Goal: Task Accomplishment & Management: Manage account settings

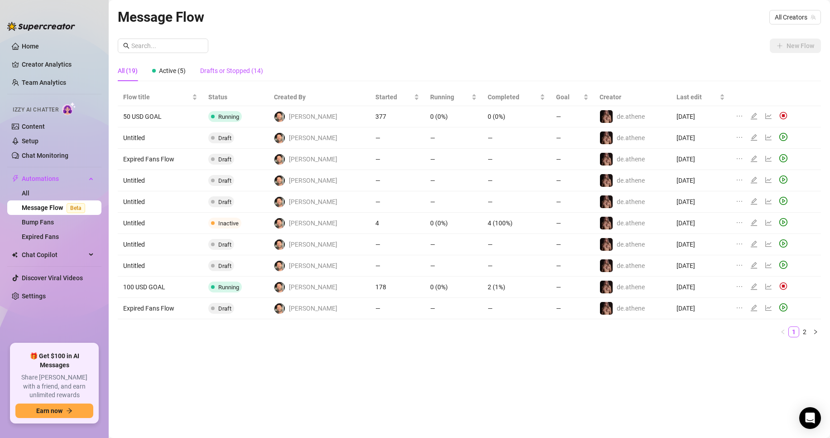
click at [211, 67] on div "Drafts or Stopped (14)" at bounding box center [231, 71] width 63 height 10
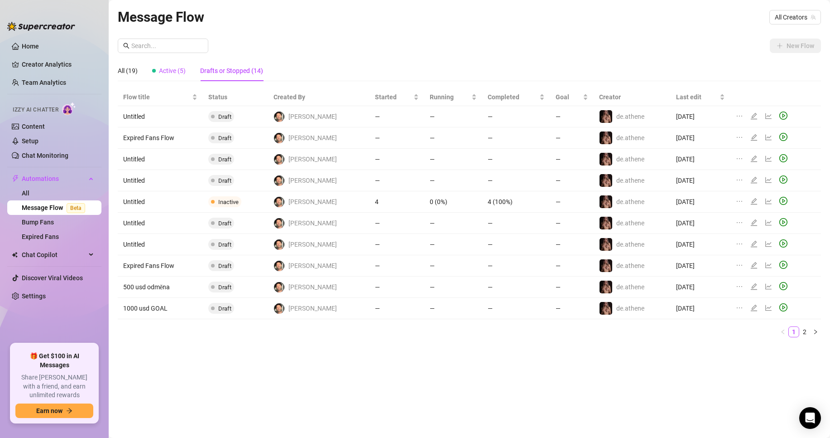
click at [173, 69] on span "Active (5)" at bounding box center [172, 70] width 27 height 7
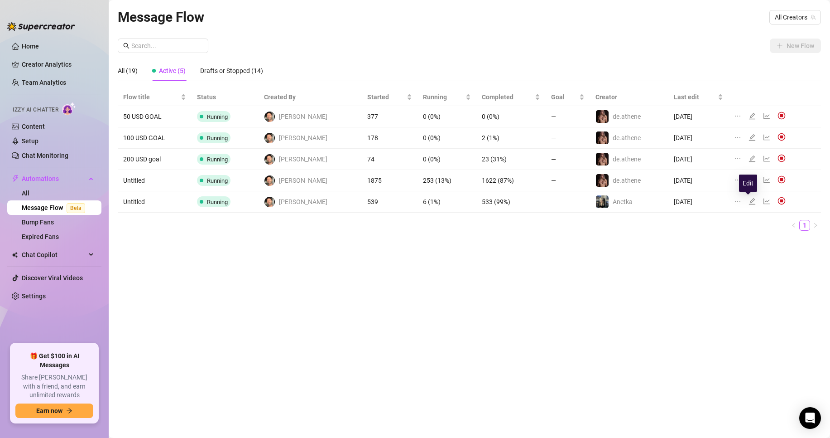
click at [749, 199] on icon "edit" at bounding box center [752, 201] width 6 height 6
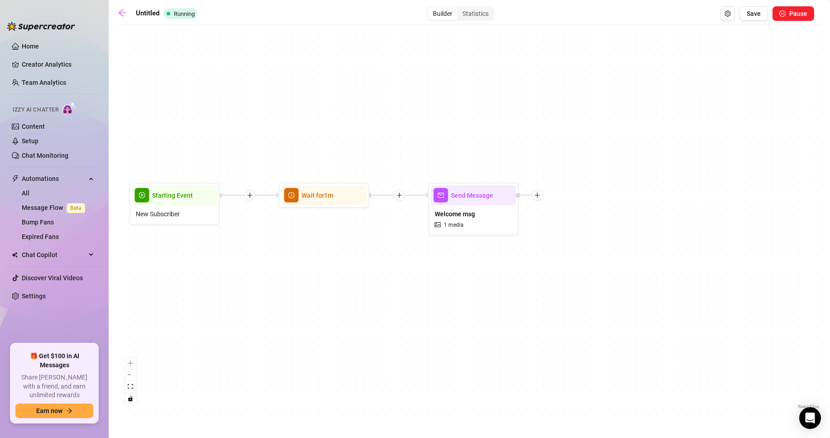
drag, startPoint x: 448, startPoint y: 262, endPoint x: 433, endPoint y: 252, distance: 17.7
click at [418, 260] on div "Send Message Welcome msg 1 media Wait for 1m Starting Event New Subscriber" at bounding box center [469, 219] width 703 height 381
click at [477, 213] on div "Welcome msg 1 media" at bounding box center [470, 219] width 85 height 28
click at [464, 208] on span "Welcome msg" at bounding box center [451, 213] width 40 height 10
click at [466, 212] on span "Welcome msg" at bounding box center [451, 213] width 40 height 10
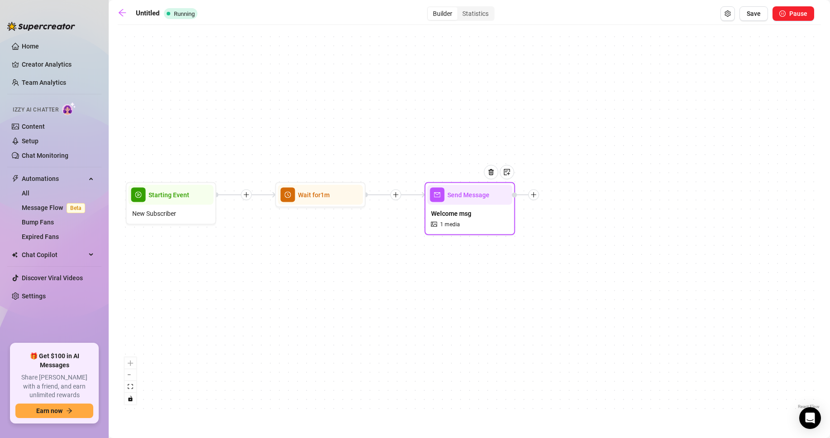
type textarea "Welcome here on my free page i hope we will enjoy alot together 😈😜 my VIP page …"
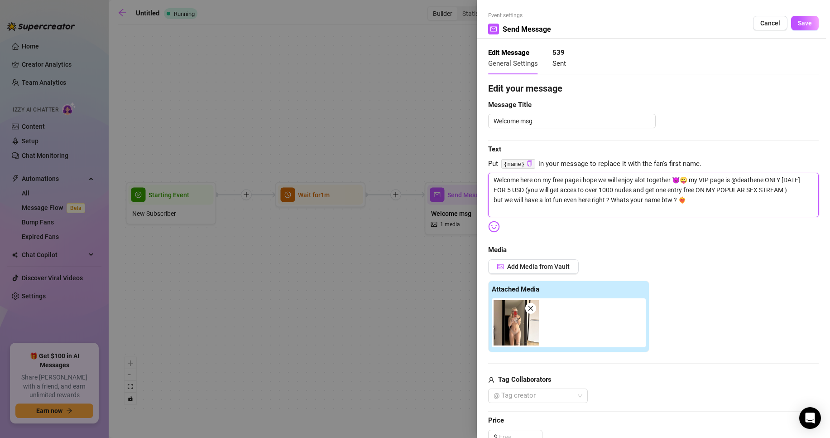
drag, startPoint x: 493, startPoint y: 178, endPoint x: 771, endPoint y: 230, distance: 283.2
click at [771, 230] on div "Edit your message Message Title Welcome msg Text Put {name} in your message to …" at bounding box center [653, 351] width 331 height 539
type textarea "Write your message here"
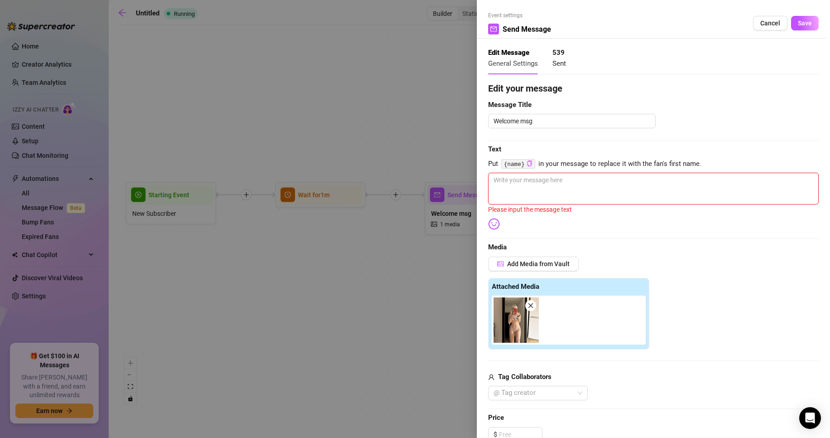
click at [532, 303] on icon "close" at bounding box center [531, 305] width 6 height 6
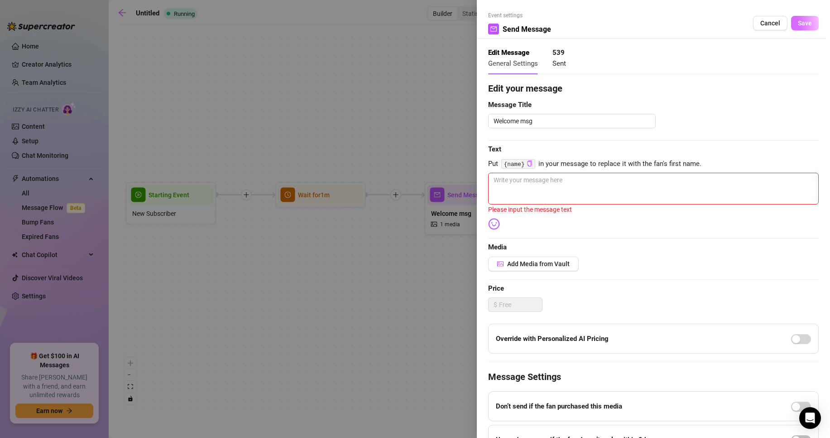
click at [803, 21] on span "Save" at bounding box center [805, 22] width 14 height 7
click at [525, 177] on textarea at bounding box center [653, 189] width 331 height 32
click at [526, 265] on span "Add Media from Vault" at bounding box center [538, 263] width 63 height 7
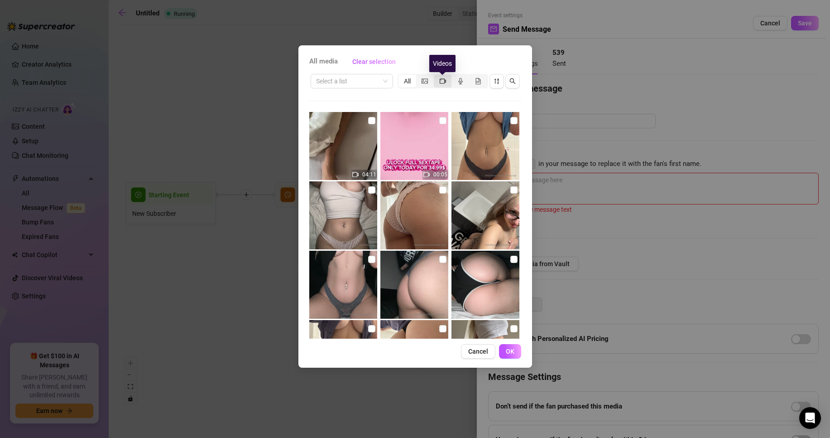
click at [440, 80] on icon "video-camera" at bounding box center [443, 80] width 6 height 5
click at [436, 76] on input "segmented control" at bounding box center [436, 76] width 0 height 0
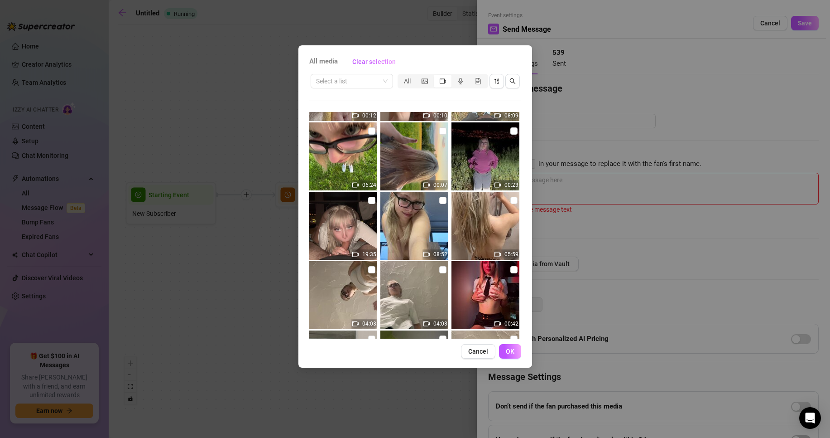
scroll to position [1757, 0]
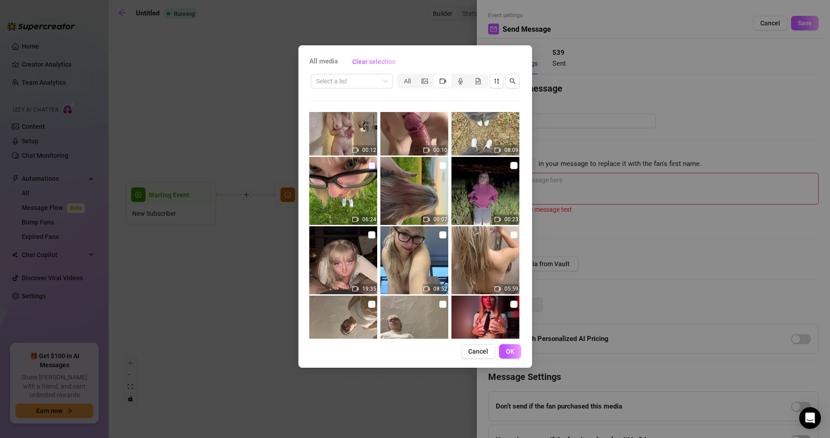
click at [370, 165] on input "checkbox" at bounding box center [371, 165] width 7 height 7
click at [371, 165] on input "checkbox" at bounding box center [371, 165] width 7 height 7
checkbox input "false"
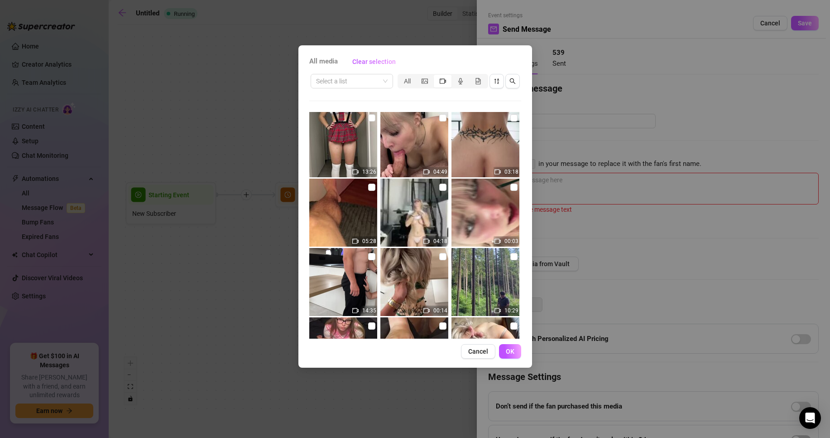
scroll to position [1223, 0]
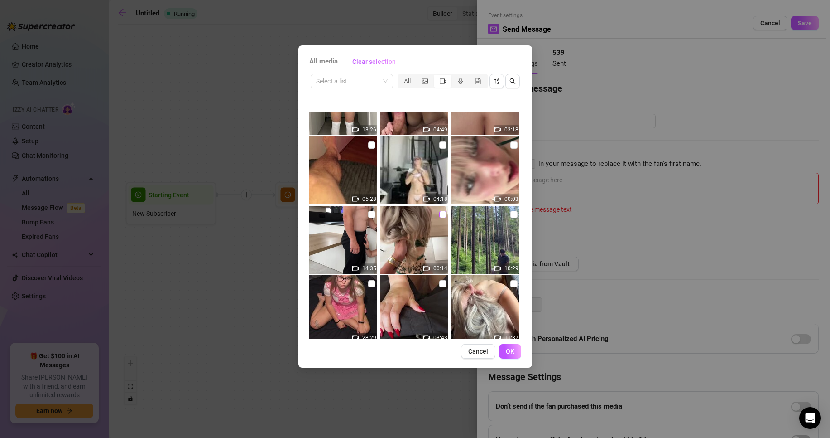
click at [439, 218] on label at bounding box center [442, 214] width 7 height 10
click at [439, 218] on input "checkbox" at bounding box center [442, 214] width 7 height 7
checkbox input "true"
click at [511, 348] on span "OK" at bounding box center [510, 350] width 9 height 7
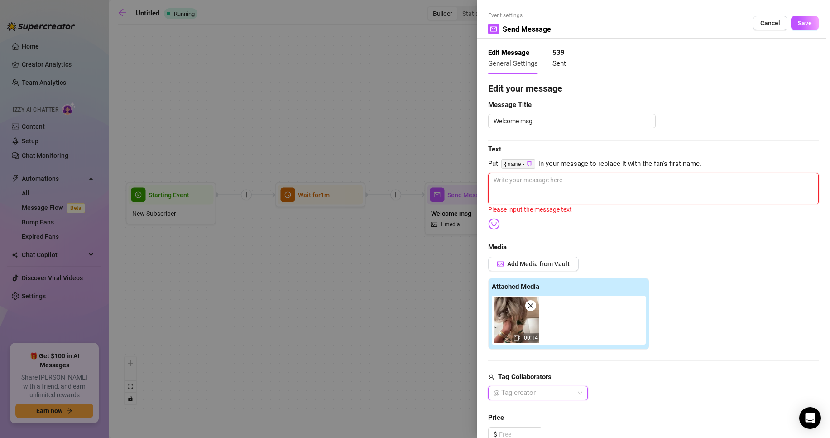
click at [509, 188] on textarea at bounding box center [653, 189] width 331 height 32
type textarea "t"
type textarea "th"
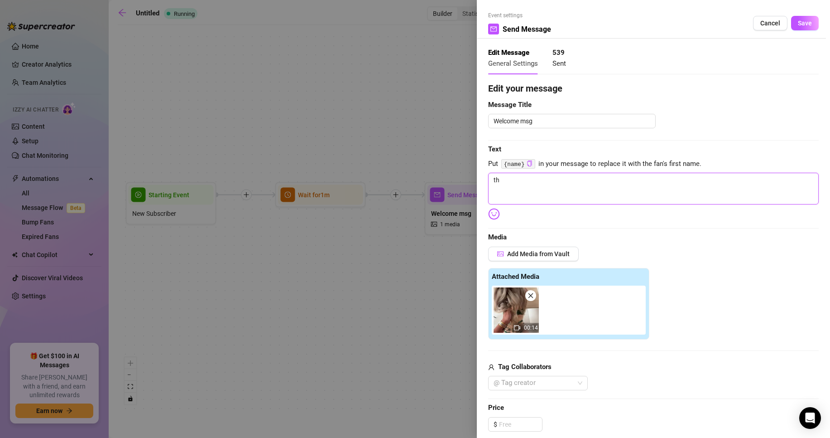
type textarea "the"
type textarea "ther"
type textarea "there"
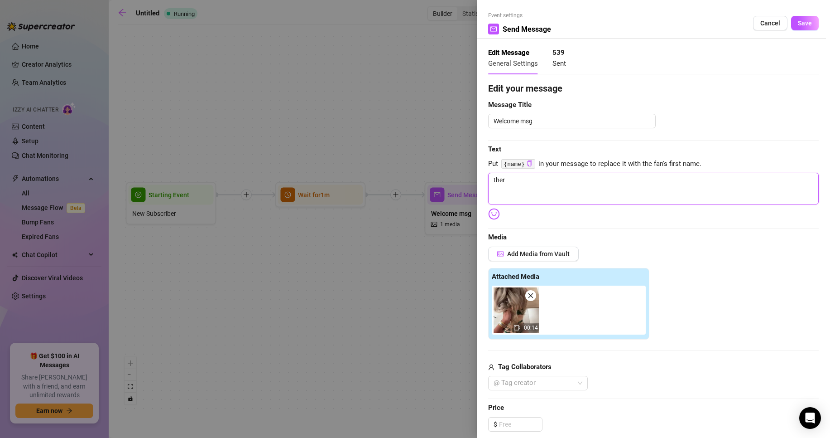
type textarea "there"
type textarea "there i"
type textarea "there is"
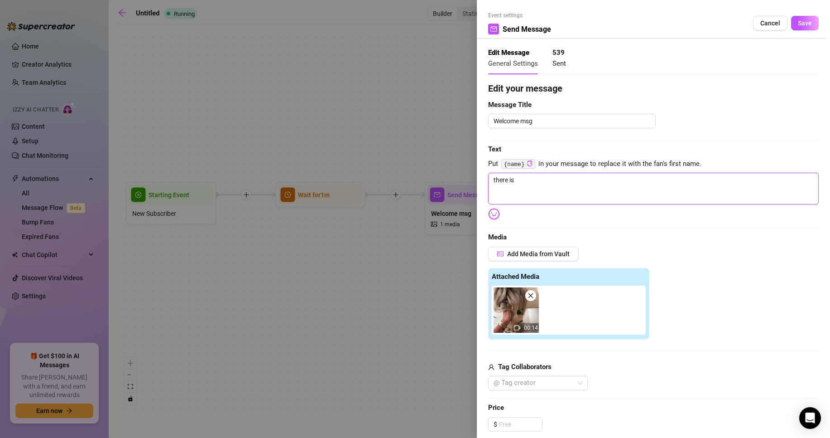
type textarea "there is"
type textarea "there is y"
type textarea "there is yo"
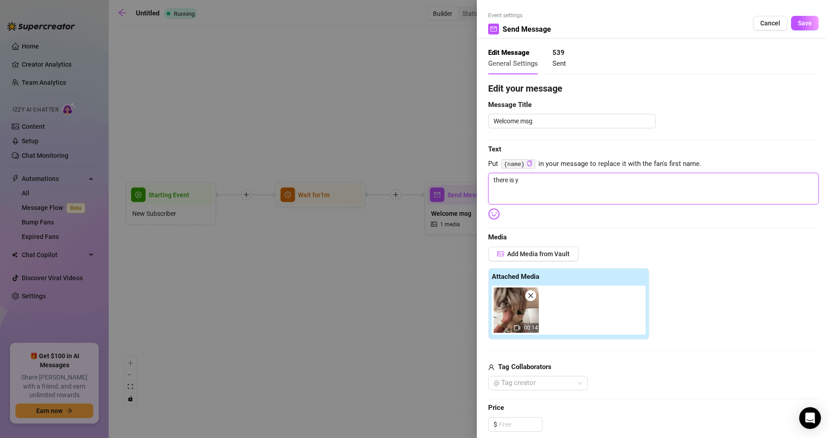
type textarea "there is yo"
type textarea "there is you"
type textarea "there is your"
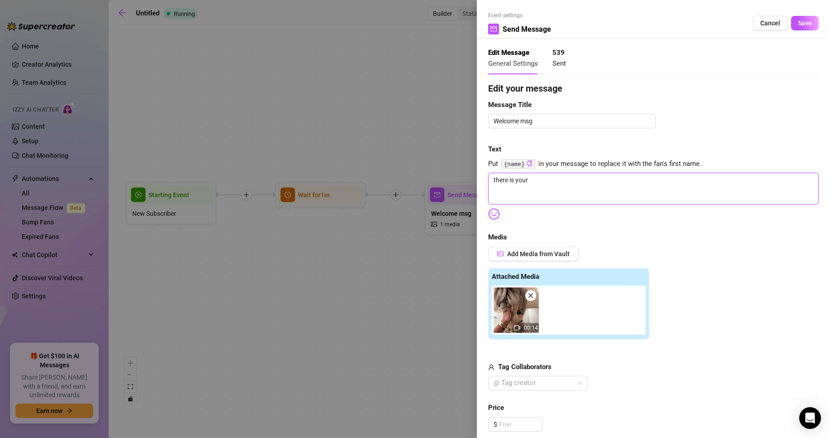
type textarea "there is your"
type textarea "there is your f"
type textarea "there is your fr"
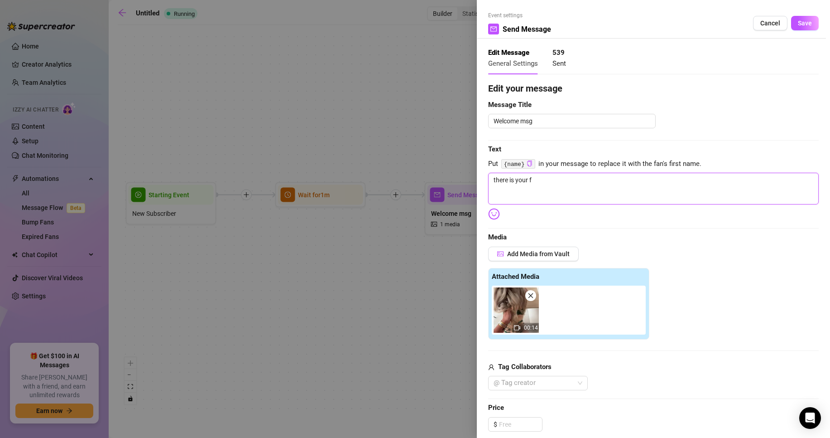
type textarea "there is your fr"
type textarea "there is your fre"
type textarea "there is your free"
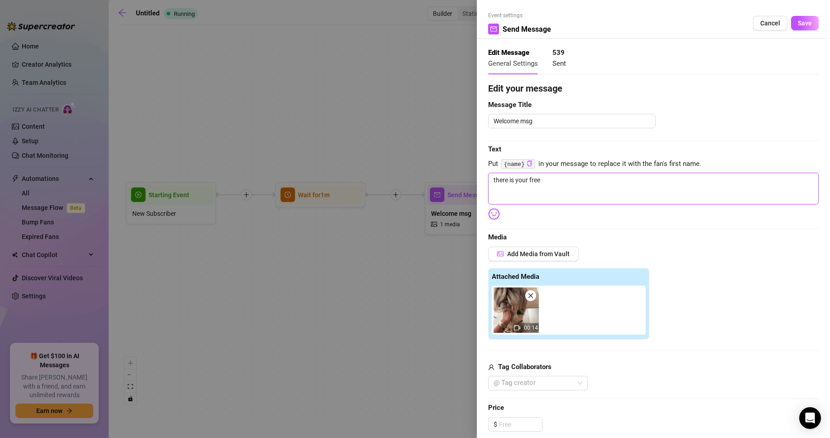
type textarea "there is your free"
type textarea "there is your free s"
type textarea "there is your free se"
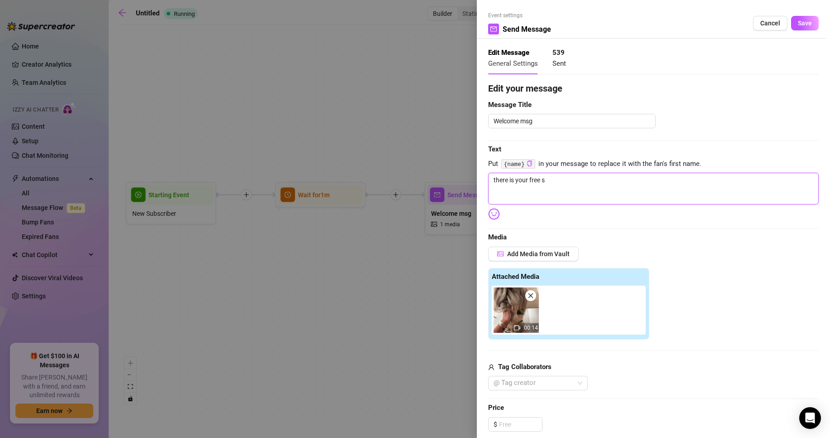
type textarea "there is your free se"
type textarea "there is your free sex"
type textarea "there is your free sext"
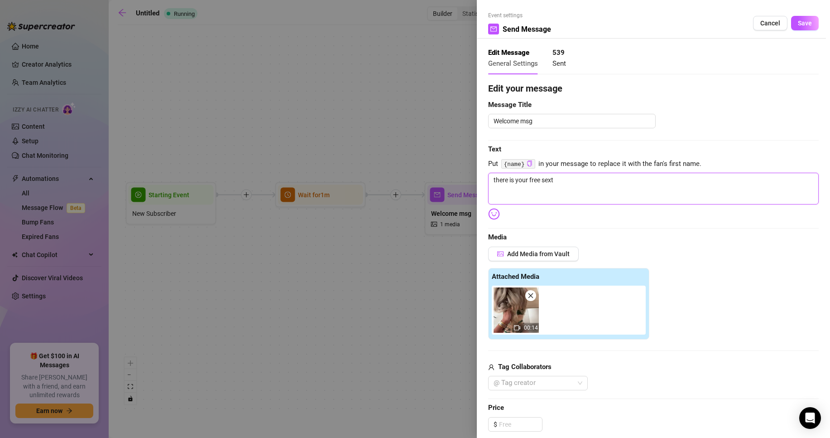
type textarea "there is your free sexta"
type textarea "there is your free sextap"
type textarea "there is your free sextape"
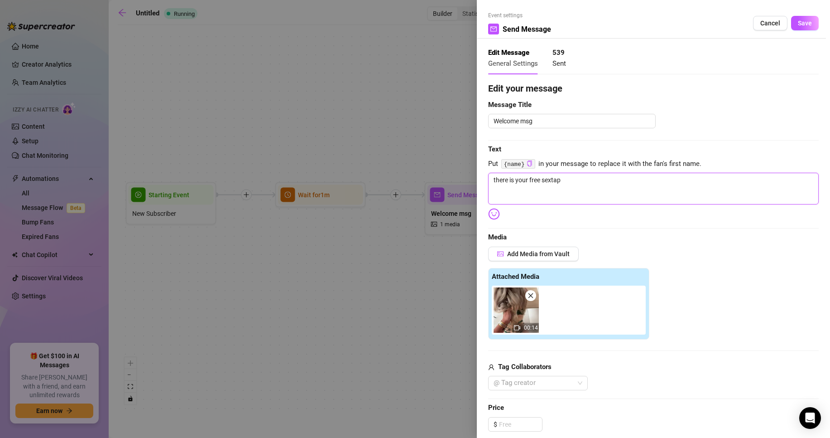
type textarea "there is your free sextape"
type textarea "there is your free sextape g"
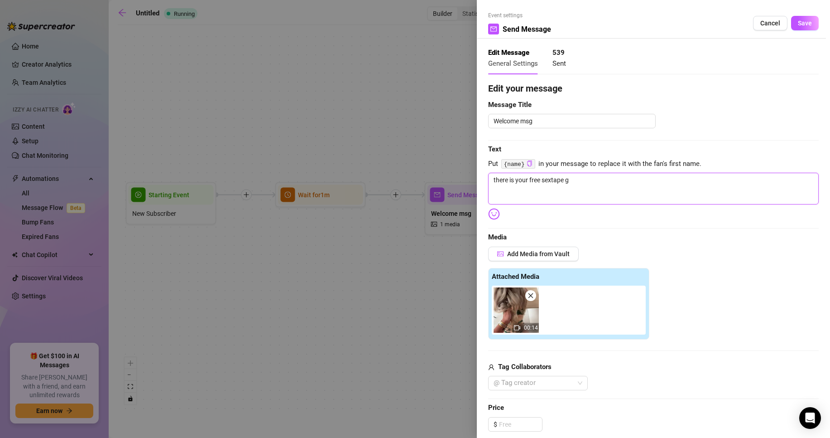
type textarea "there is your free sextape gi"
type textarea "there is your free sextape gif"
type textarea "there is your free sextape gift"
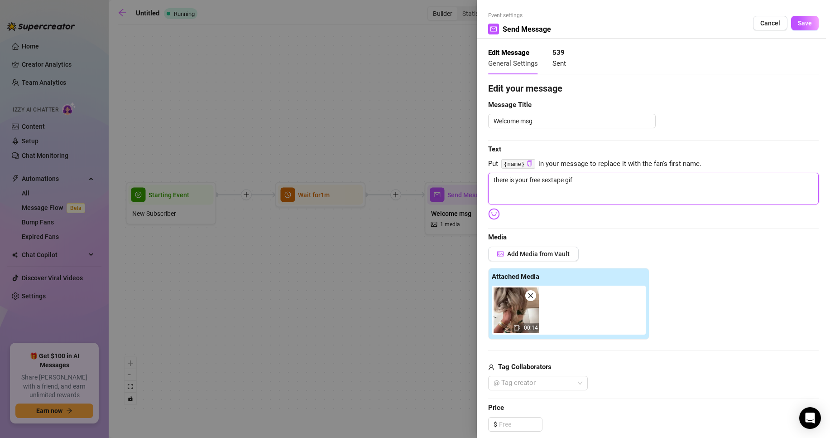
type textarea "there is your free sextape gift"
click at [493, 214] on img at bounding box center [494, 214] width 12 height 12
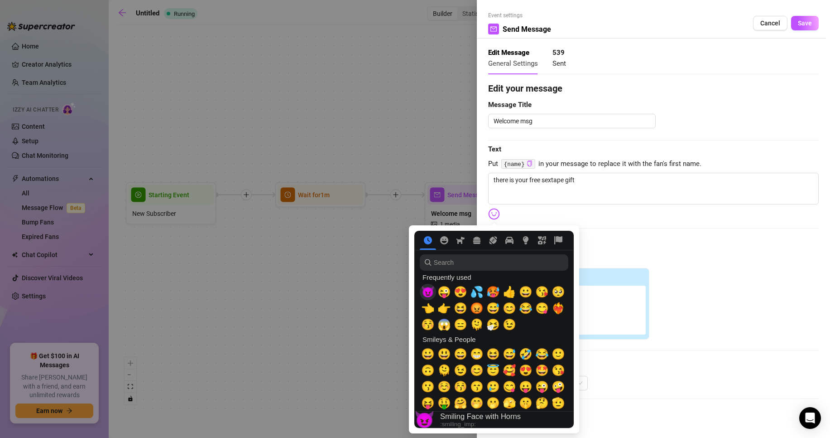
click at [433, 291] on span "😈" at bounding box center [428, 291] width 14 height 13
type textarea "there is your free sextape gift 😈"
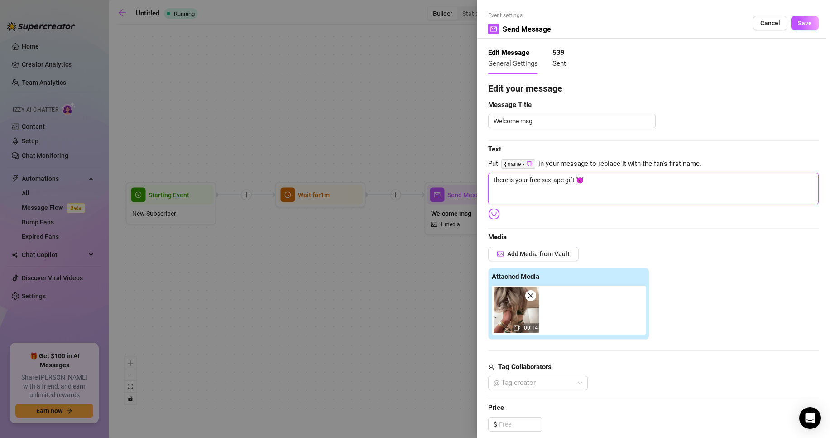
type textarea "there is your free sextape gift 😈"
type textarea "there is your free sextape gift 😈 t"
type textarea "there is your free sextape gift 😈 te"
type textarea "there is your free sextape gift 😈 tel"
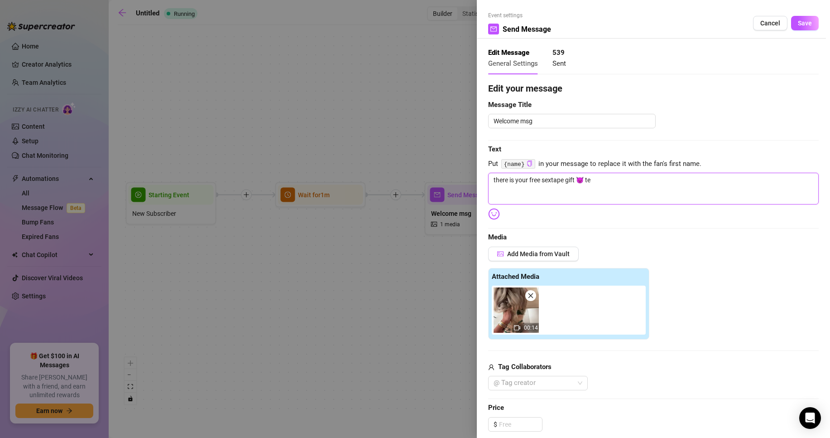
type textarea "there is your free sextape gift 😈 tel"
type textarea "there is your free sextape gift 😈 tell"
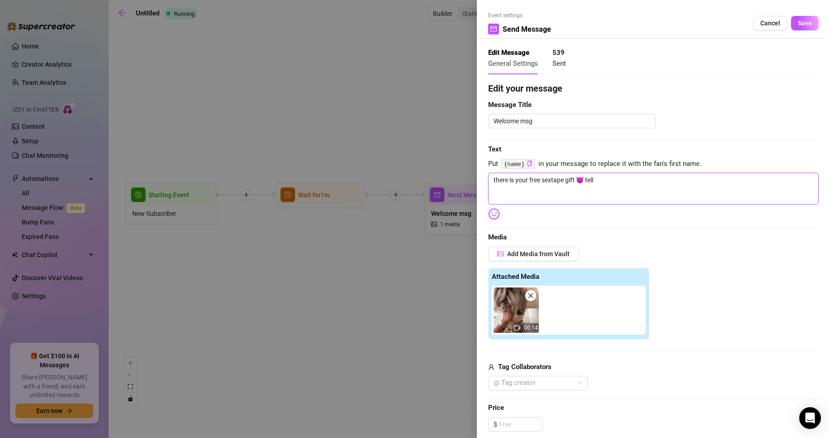
type textarea "there is your free sextape gift 😈 tell m"
type textarea "there is your free sextape gift 😈 tell me"
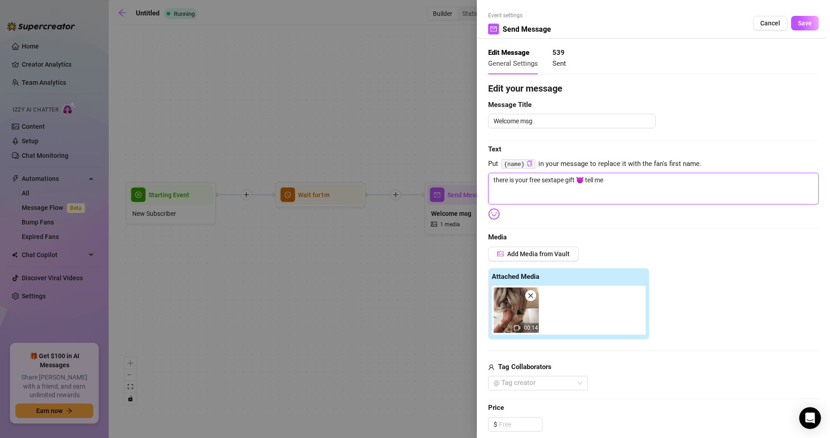
type textarea "there is your free sextape gift 😈 tell me"
type textarea "there is your free sextape gift 😈 tell me i"
type textarea "there is your free sextape gift 😈 tell me if"
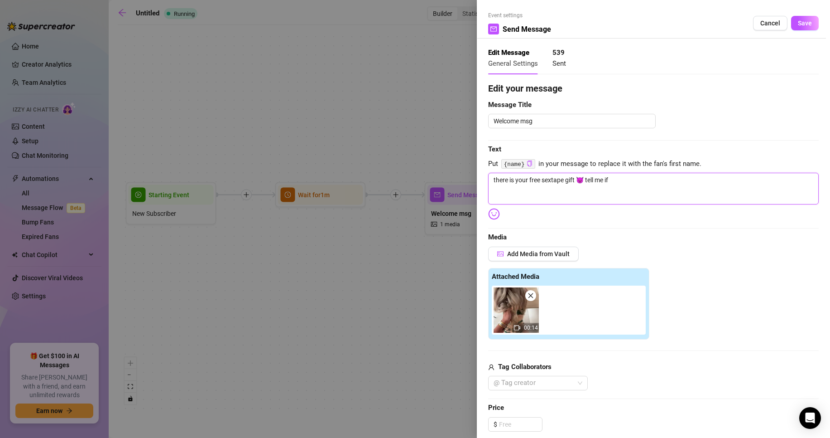
type textarea "there is your free sextape gift 😈 tell me if"
type textarea "there is your free sextape gift 😈 tell me if y"
type textarea "there is your free sextape gift 😈 tell me if yo"
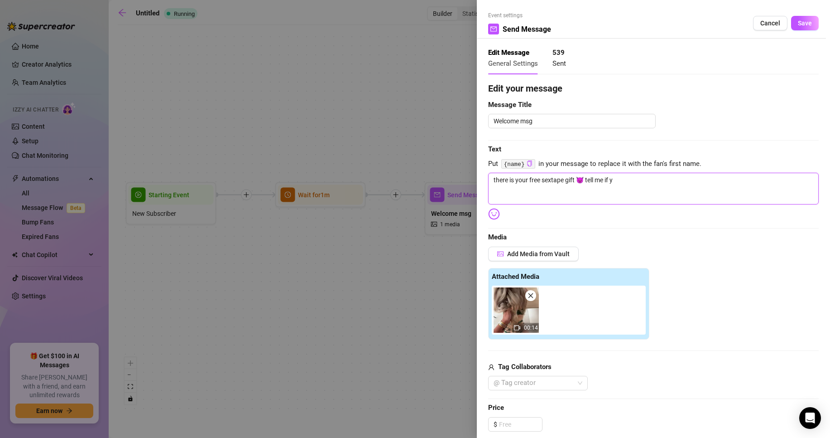
type textarea "there is your free sextape gift 😈 tell me if yo"
type textarea "there is your free sextape gift 😈 tell me if you"
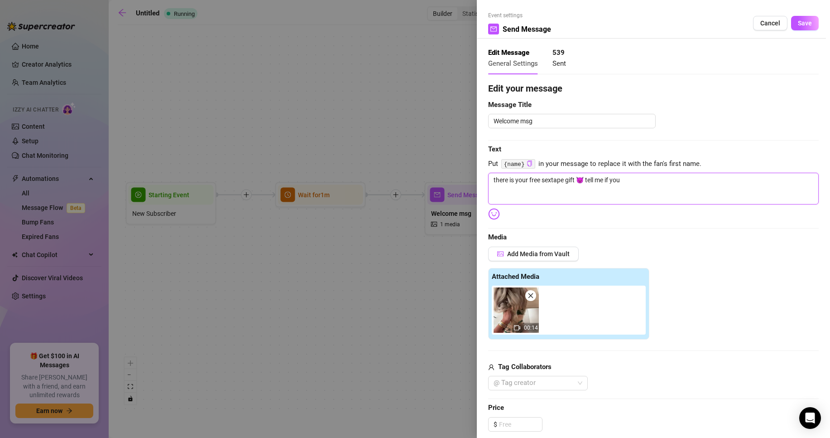
type textarea "there is your free sextape gift 😈 tell me if you w"
type textarea "there is your free sextape gift 😈 tell me if you wa"
type textarea "there is your free sextape gift 😈 tell me if you wan"
type textarea "there is your free sextape gift 😈 tell me if you want"
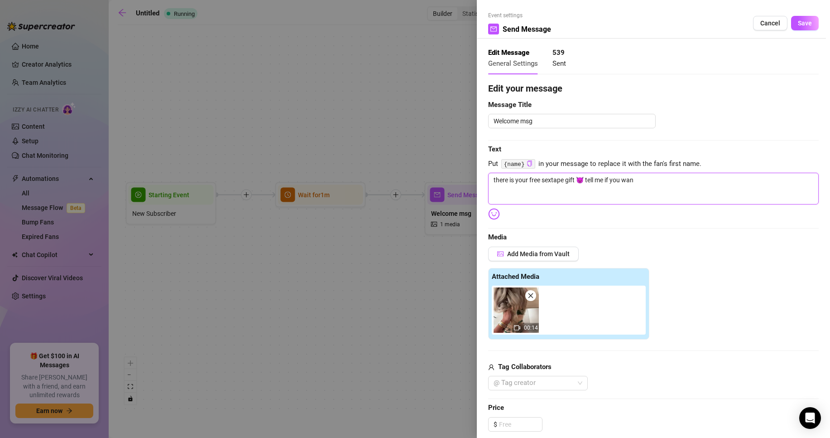
type textarea "there is your free sextape gift 😈 tell me if you want"
type textarea "there is your free sextape gift 😈 tell me if you want m"
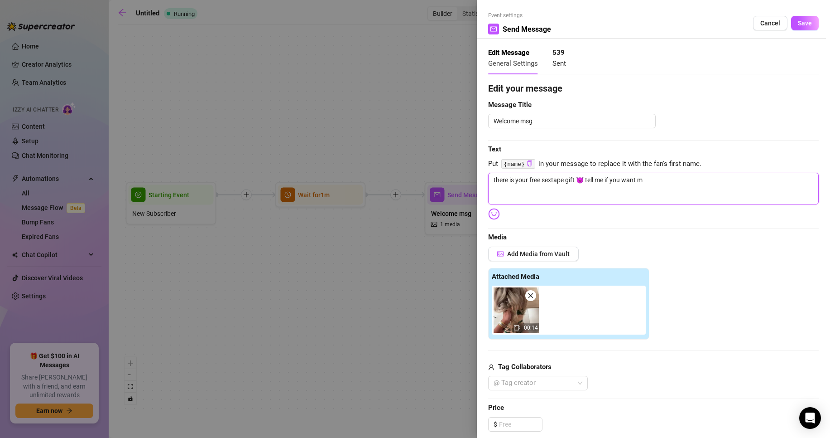
type textarea "there is your free sextape gift 😈 tell me if you want mo"
type textarea "there is your free sextape gift 😈 tell me if you want mor"
type textarea "there is your free sextape gift 😈 tell me if you want more"
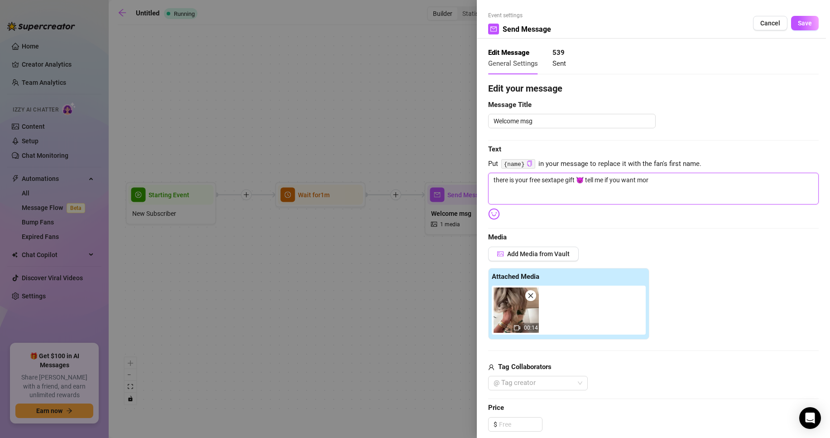
type textarea "there is your free sextape gift 😈 tell me if you want more"
type textarea "there is your free sextape gift 😈 tell me if you want more a"
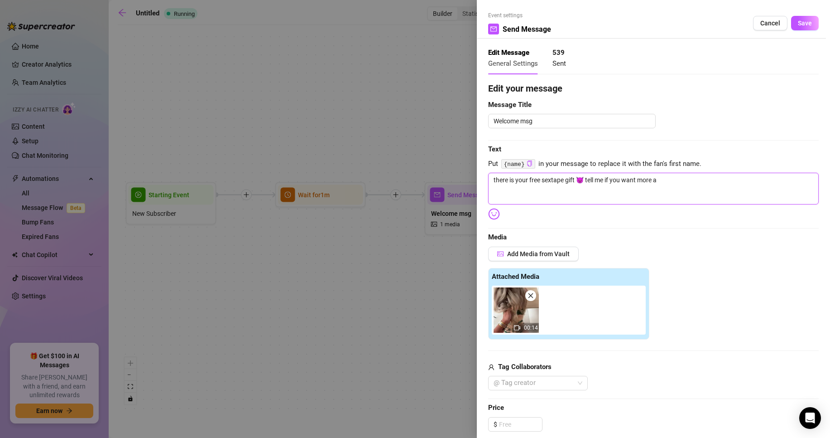
type textarea "there is your free sextape gift 😈 tell me if you want more at"
type textarea "there is your free sextape gift 😈 tell me if you want more atm"
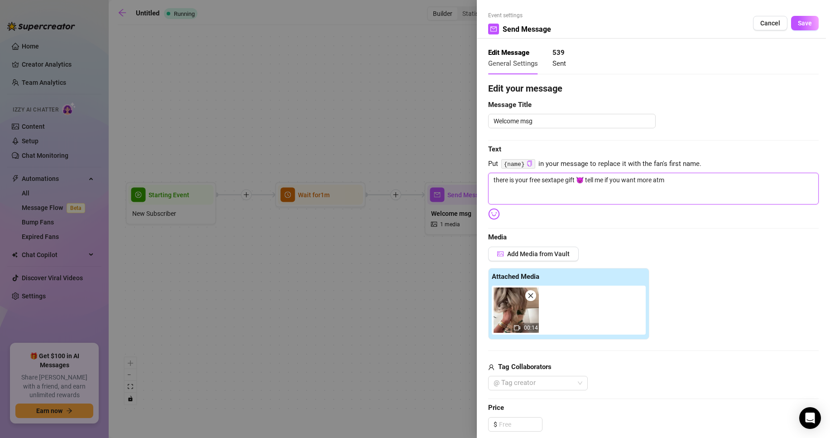
type textarea "there is your free sextape gift 😈 tell me if you want more atm"
type textarea "there is your free sextape gift 😈 tell me if you want more atm ?"
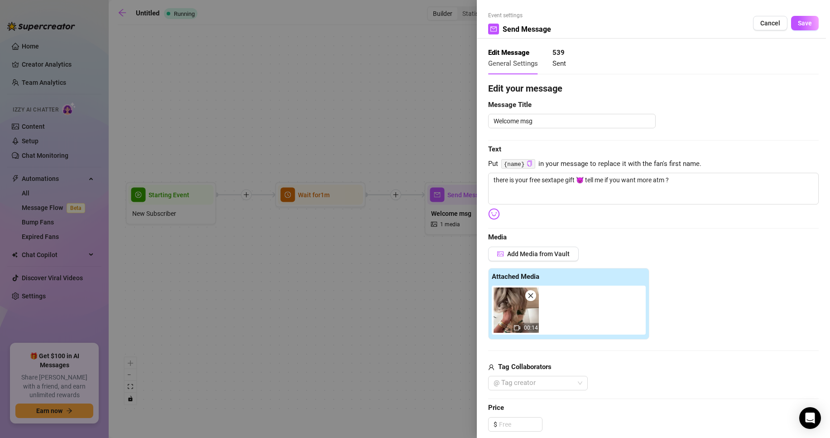
click at [493, 214] on img at bounding box center [494, 214] width 12 height 12
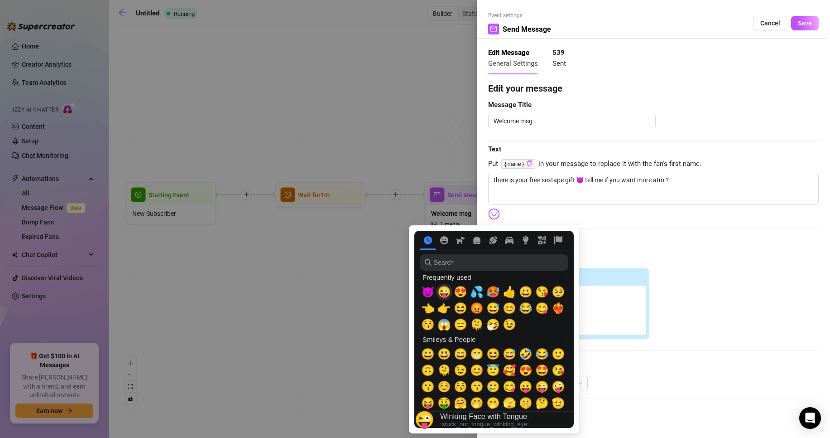
click at [447, 294] on span "😜" at bounding box center [445, 291] width 14 height 13
type textarea "there is your free sextape gift 😈 tell me if you want more atm ? 😜"
click at [493, 292] on span "🥵" at bounding box center [493, 291] width 14 height 13
type textarea "there is your free sextape gift 😈 tell me if you want more atm ? 😜🥵"
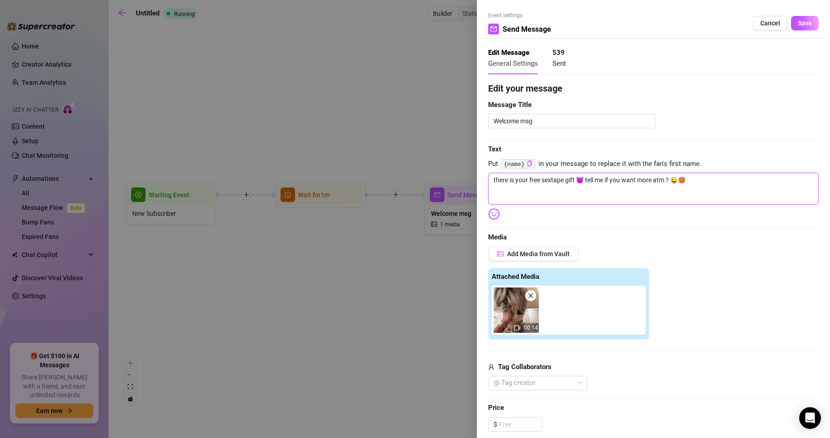
type textarea "there is your free sextape gift 😈 tell me if you want more atm ? 😜🥵"
click at [680, 236] on span "Media" at bounding box center [653, 237] width 331 height 11
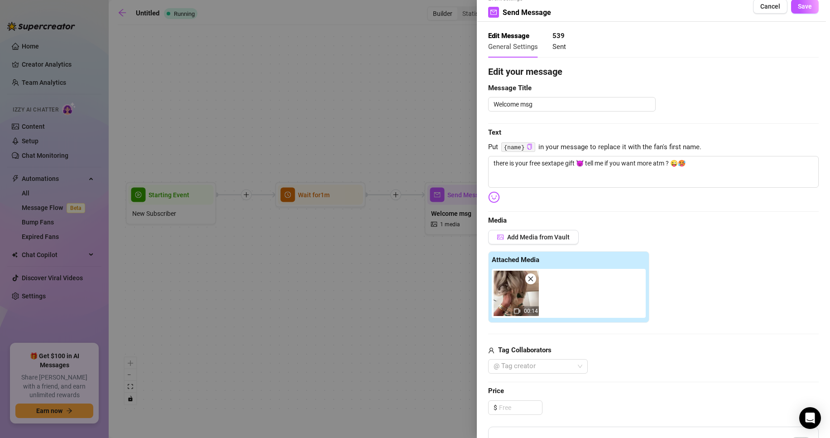
scroll to position [136, 0]
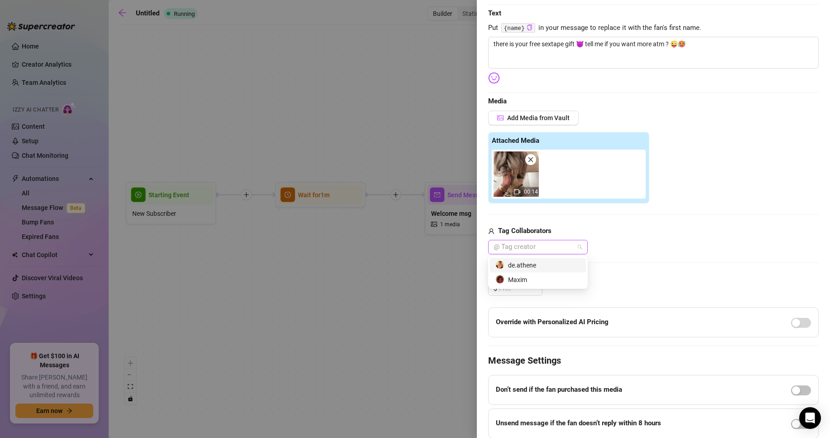
click at [540, 250] on div at bounding box center [533, 247] width 87 height 13
click at [525, 279] on div "Maxim" at bounding box center [538, 279] width 85 height 10
click at [676, 236] on div "Tag Collaborators" at bounding box center [653, 231] width 331 height 11
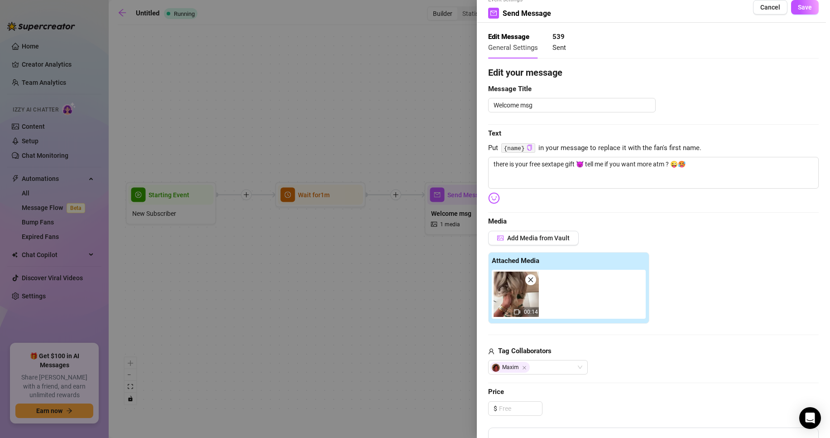
scroll to position [0, 0]
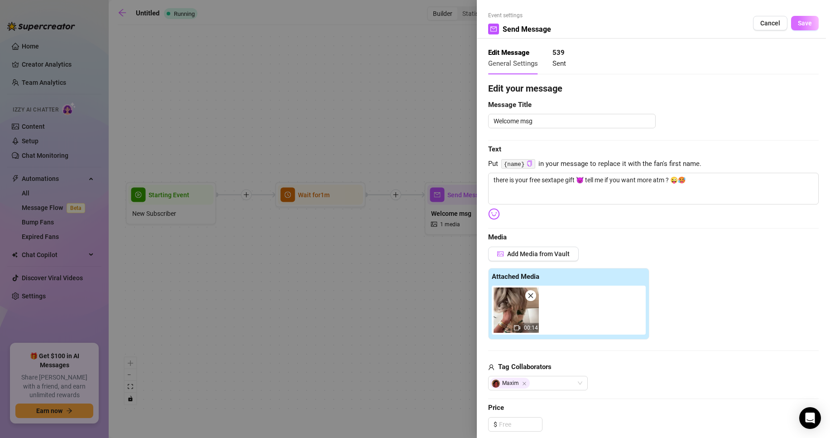
click at [800, 23] on span "Save" at bounding box center [805, 22] width 14 height 7
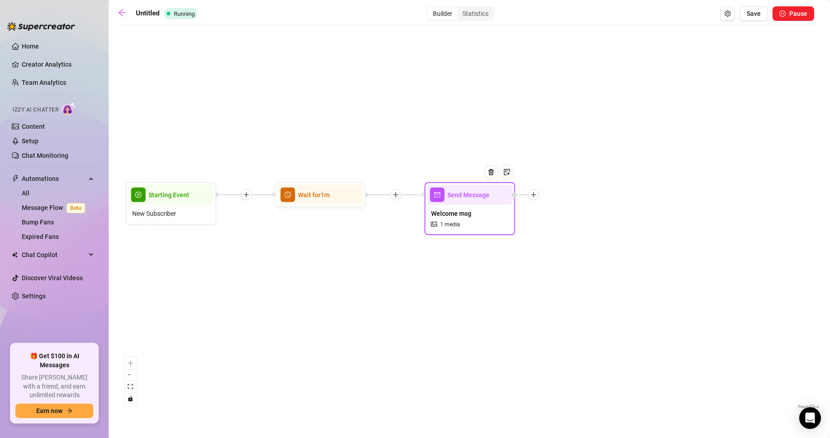
click at [463, 212] on span "Welcome msg" at bounding box center [451, 213] width 40 height 10
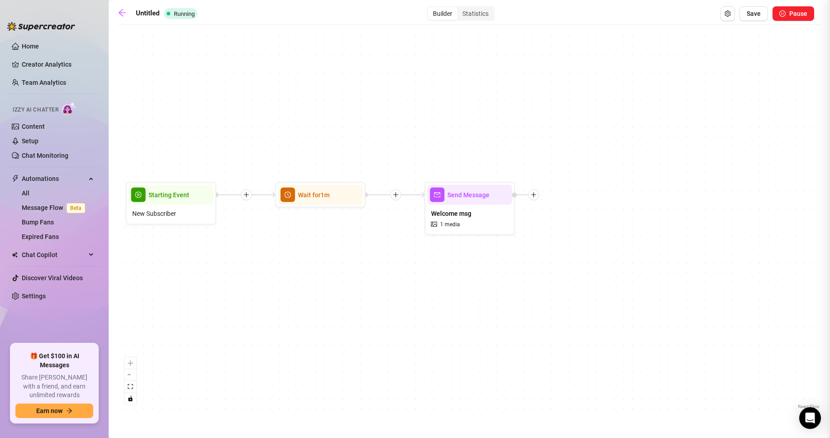
type textarea "there is your free sextape gift 😈 tell me if you want more atm ? 😜🥵"
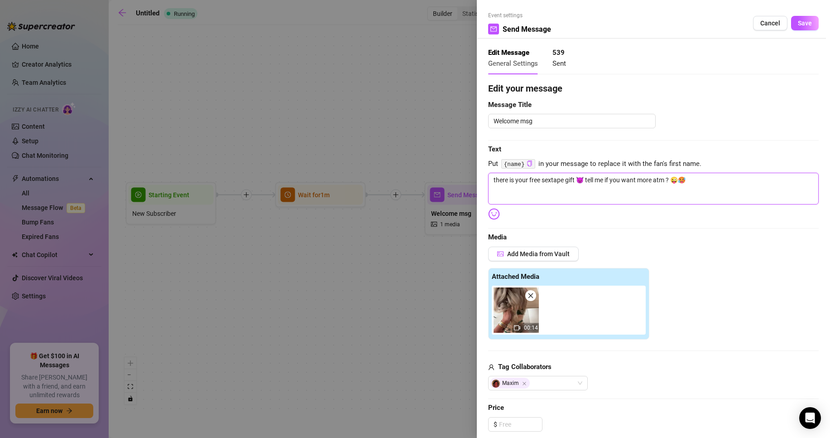
click at [496, 178] on textarea "there is your free sextape gift 😈 tell me if you want more atm ? 😜🥵" at bounding box center [653, 189] width 331 height 32
click at [493, 178] on textarea "there is your free sextape gift 😈 tell me if you want more atm ? 😜🥵" at bounding box center [653, 189] width 331 height 32
type textarea "Hthere is your free sextape gift 😈 tell me if you want more atm ? 😜🥵"
type textarea "HEthere is your free sextape gift 😈 tell me if you want more atm ? 😜🥵"
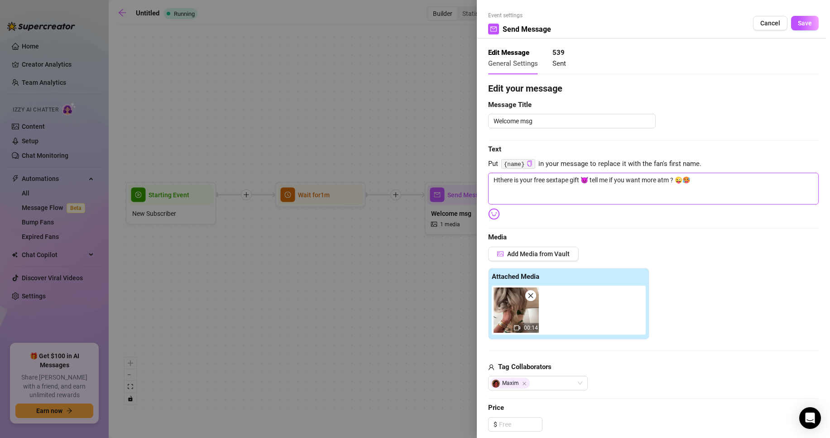
type textarea "HEthere is your free sextape gift 😈 tell me if you want more atm ? 😜🥵"
type textarea "HEYthere is your free sextape gift 😈 tell me if you want more atm ? 😜🥵"
type textarea "HEYYthere is your free sextape gift 😈 tell me if you want more atm ? 😜🥵"
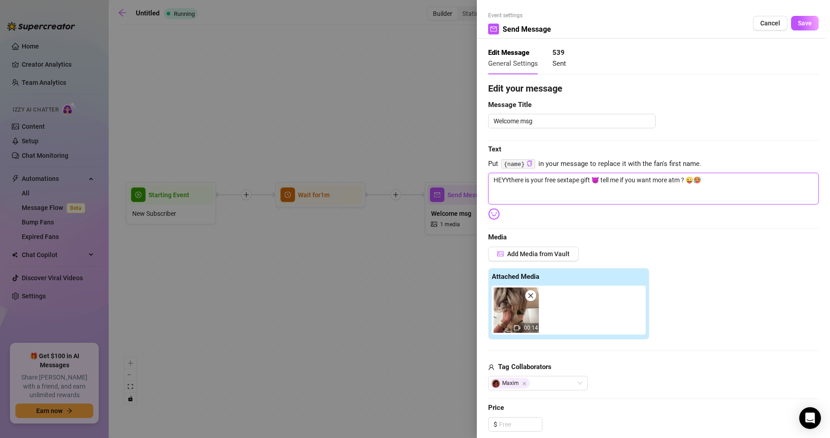
type textarea "HEYthere is your free sextape gift 😈 tell me if you want more atm ? 😜🥵"
type textarea "HEthere is your free sextape gift 😈 tell me if you want more atm ? 😜🥵"
type textarea "Hthere is your free sextape gift 😈 tell me if you want more atm ? 😜🥵"
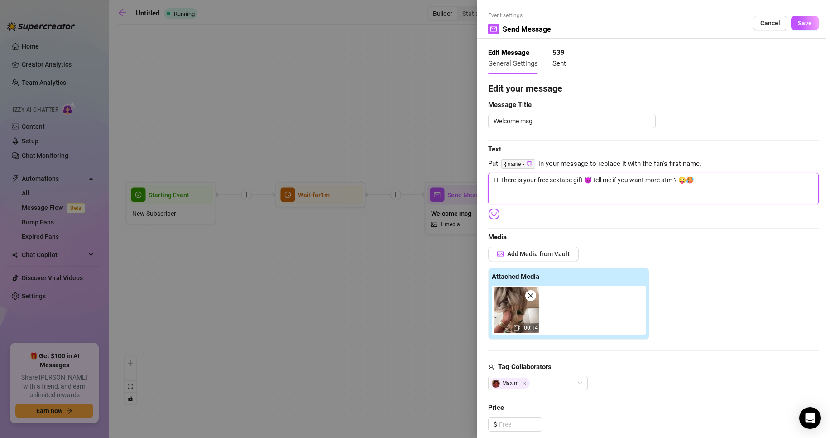
type textarea "Hthere is your free sextape gift 😈 tell me if you want more atm ? 😜🥵"
type textarea "there is your free sextape gift 😈 tell me if you want more atm ? 😜🥵"
type textarea "hthere is your free sextape gift 😈 tell me if you want more atm ? 😜🥵"
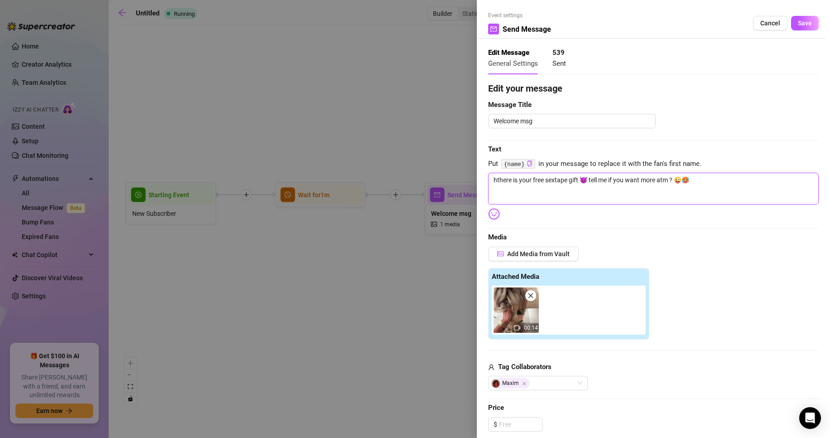
type textarea "hethere is your free sextape gift 😈 tell me if you want more atm ? 😜🥵"
type textarea "heythere is your free sextape gift 😈 tell me if you want more atm ? 😜🥵"
type textarea "heyythere is your free sextape gift 😈 tell me if you want more atm ? 😜🥵"
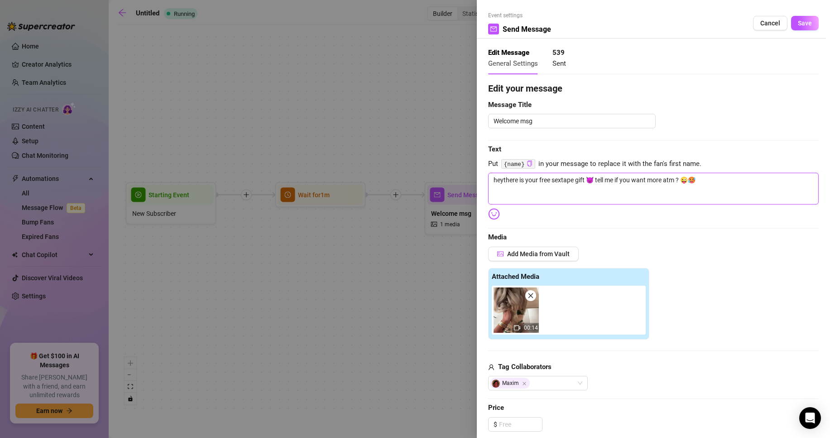
type textarea "heyythere is your free sextape gift 😈 tell me if you want more atm ? 😜🥵"
type textarea "heyyythere is your free sextape gift 😈 tell me if you want more atm ? 😜🥵"
type textarea "heyyyythere is your free sextape gift 😈 tell me if you want more atm ? 😜🥵"
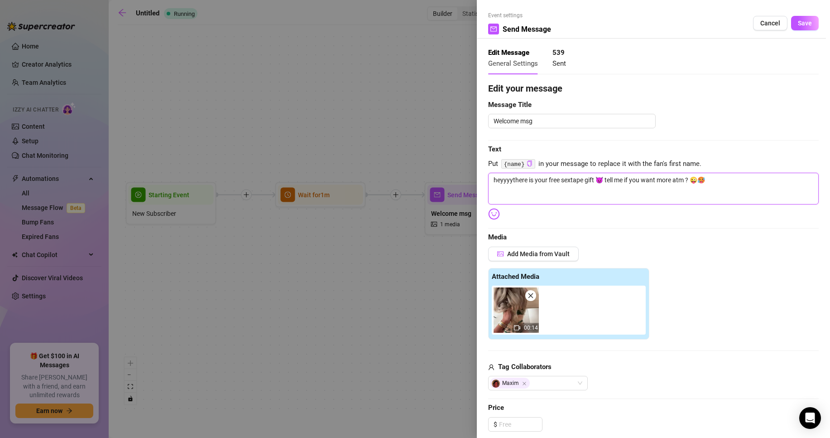
type textarea "heyyyy there is your free sextape gift 😈 tell me if you want more atm ? 😜🥵"
type textarea "heyyyy tthere is your free sextape gift 😈 tell me if you want more atm ? 😜🥵"
type textarea "heyyyy ththere is your free sextape gift 😈 tell me if you want more atm ? 😜🥵"
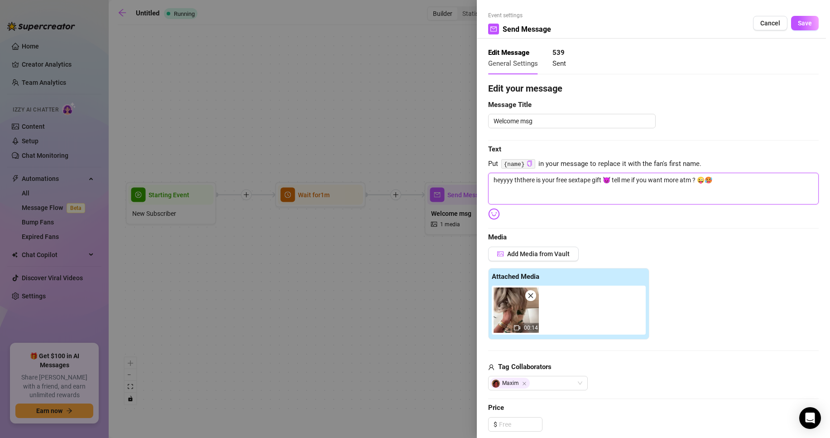
type textarea "heyyyy thethere is your free sextape gift 😈 tell me if you want more atm ? 😜🥵"
type textarea "heyyyy therthere is your free sextape gift 😈 tell me if you want more atm ? 😜🥵"
type textarea "heyyyy therethere is your free sextape gift 😈 tell me if you want more atm ? 😜🥵"
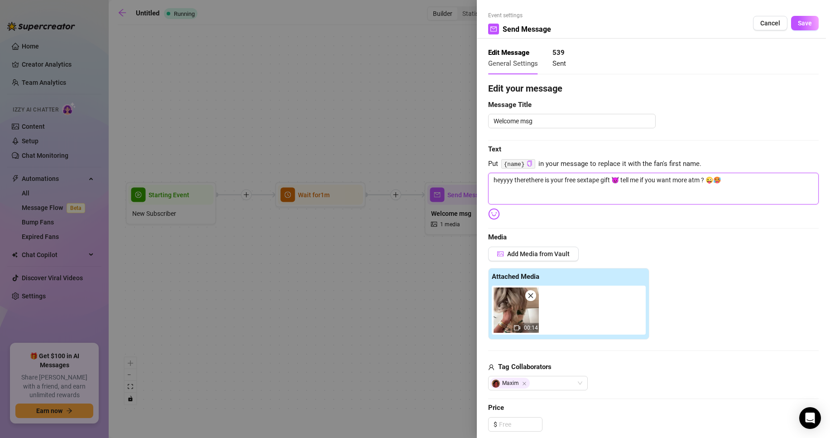
type textarea "heyyyy there there is your free sextape gift 😈 tell me if you want more atm ? 😜🥵"
type textarea "heyyyy therethere is your free sextape gift 😈 tell me if you want more atm ? 😜🥵"
type textarea "heyyyy there"there is your free sextape gift 😈 tell me if you want more atm ? 😜🥵"
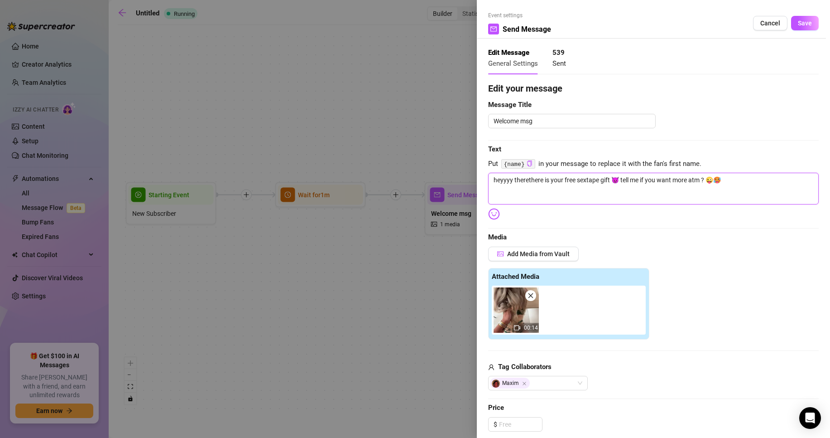
type textarea "heyyyy there"there is your free sextape gift 😈 tell me if you want more atm ? 😜🥵"
type textarea "heyyyy therethere is your free sextape gift 😈 tell me if you want more atm ? 😜🥵"
type textarea "heyyyy there!there is your free sextape gift 😈 tell me if you want more atm ? 😜🥵"
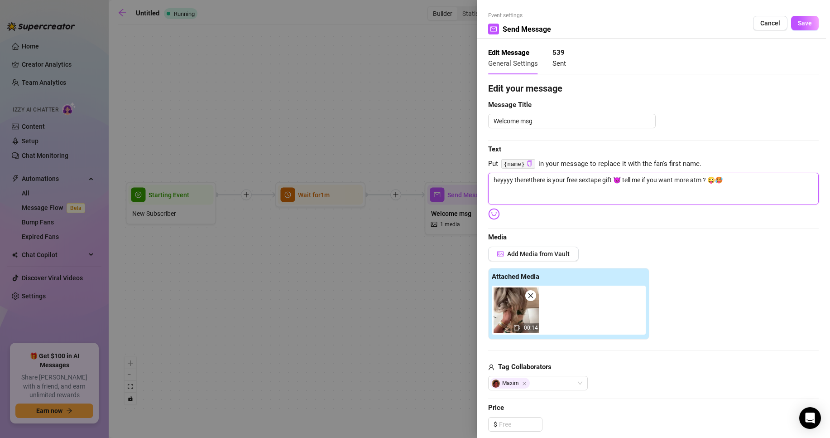
type textarea "heyyyy there! there is your free sextape gift 😈 tell me if you want more atm ? …"
click at [582, 196] on textarea "heyyyy there! there is your free sextape gift 😈 tell me if you want more atm ? …" at bounding box center [653, 189] width 331 height 32
type textarea "heyyyy there! there is your free sextape gift 😈 tell me if you want more atm ? …"
click at [798, 20] on span "Save" at bounding box center [805, 22] width 14 height 7
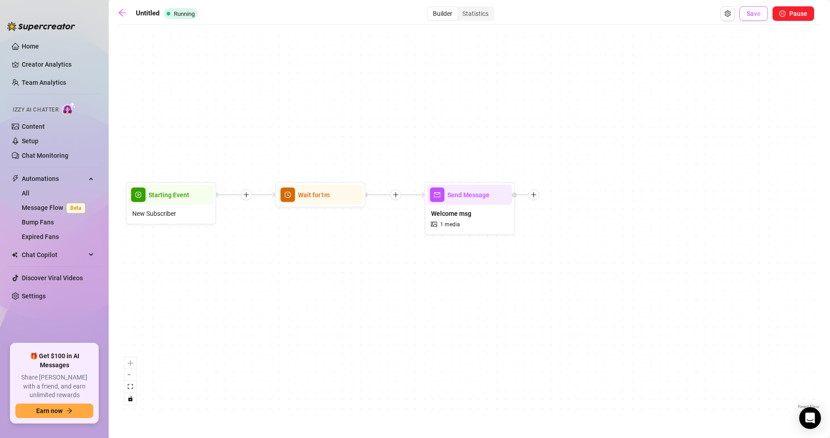
click at [756, 18] on button "Save" at bounding box center [754, 13] width 29 height 14
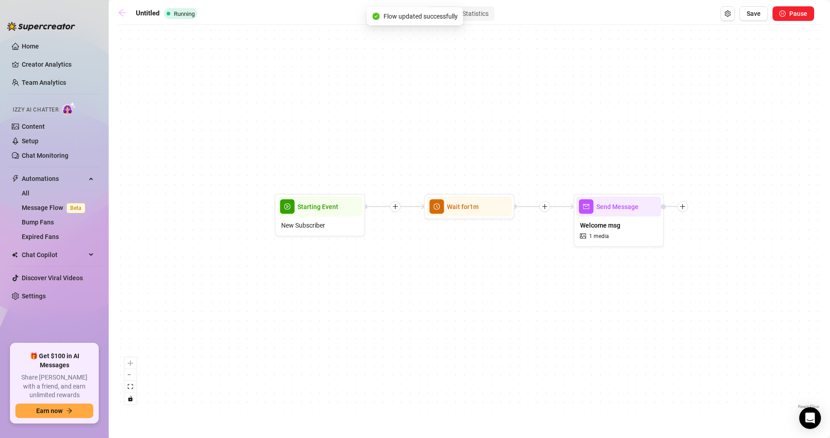
click at [120, 15] on icon "arrow-left" at bounding box center [122, 12] width 9 height 9
